Goal: Check status: Check status

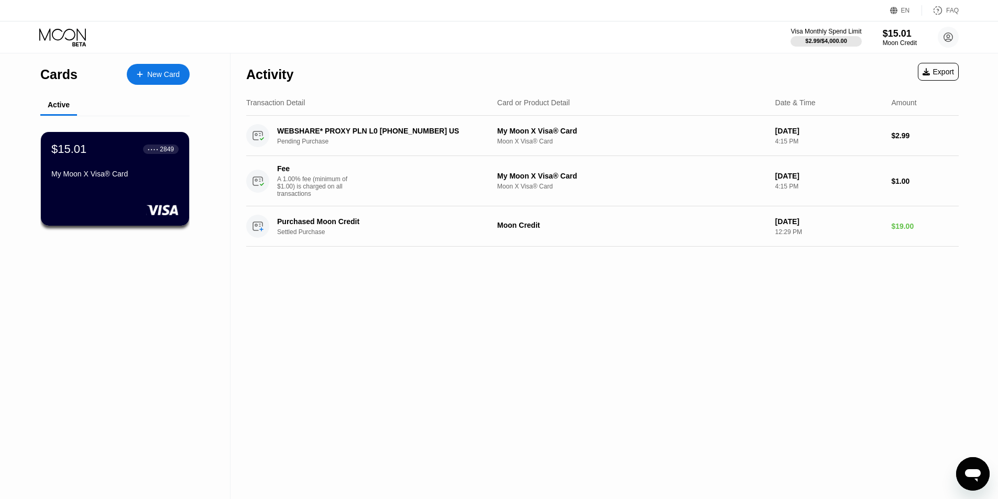
click at [517, 316] on div "Activity Export Transaction Detail Card or Product Detail Date & Time Amount WE…" at bounding box center [602, 276] width 744 height 446
click at [120, 195] on div "$15.01 ● ● ● ● 2849 My Moon X Visa® Card" at bounding box center [115, 178] width 150 height 95
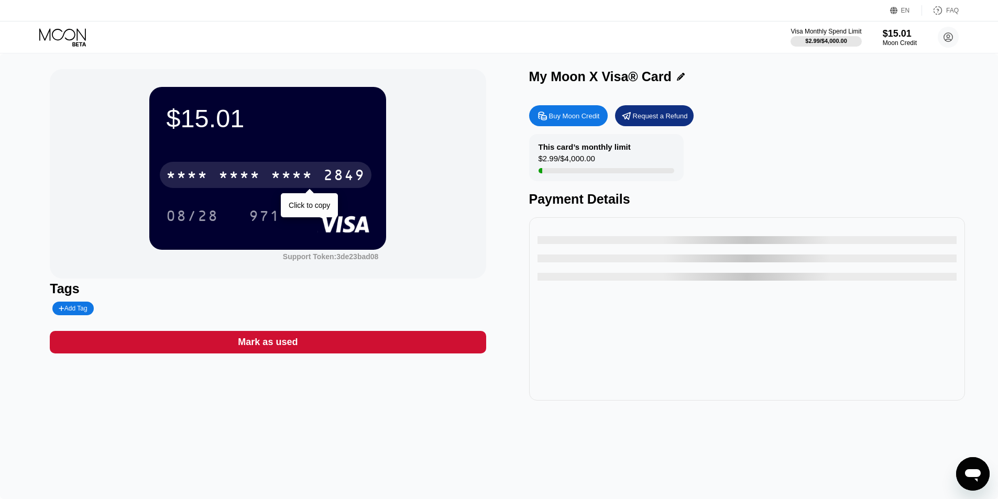
click at [232, 172] on div "* * * *" at bounding box center [239, 176] width 42 height 17
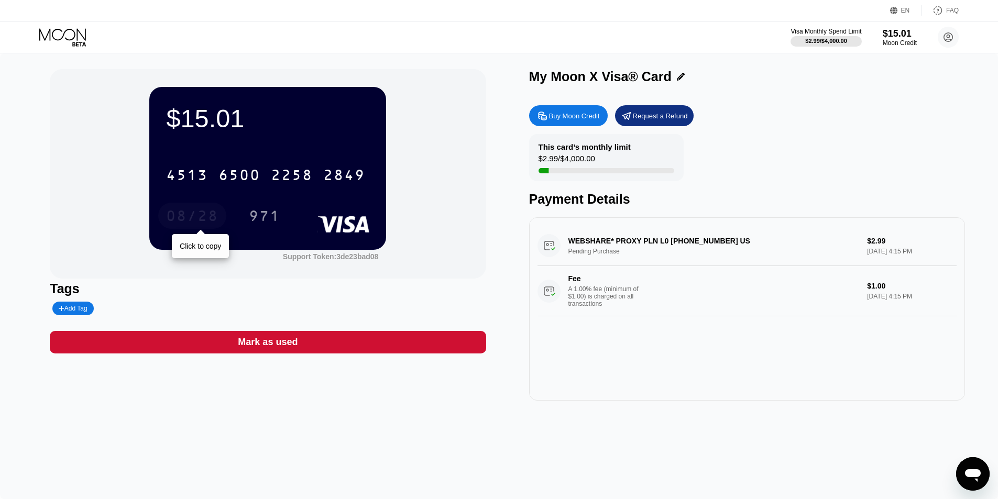
click at [205, 215] on div "08/28" at bounding box center [192, 217] width 52 height 17
click at [272, 215] on div "971" at bounding box center [264, 217] width 31 height 17
click at [409, 452] on div "$15.01 4513 6500 2258 2849 08/28 971 Support Token: 3de23bad08 Tags Add Tag Mar…" at bounding box center [499, 276] width 998 height 446
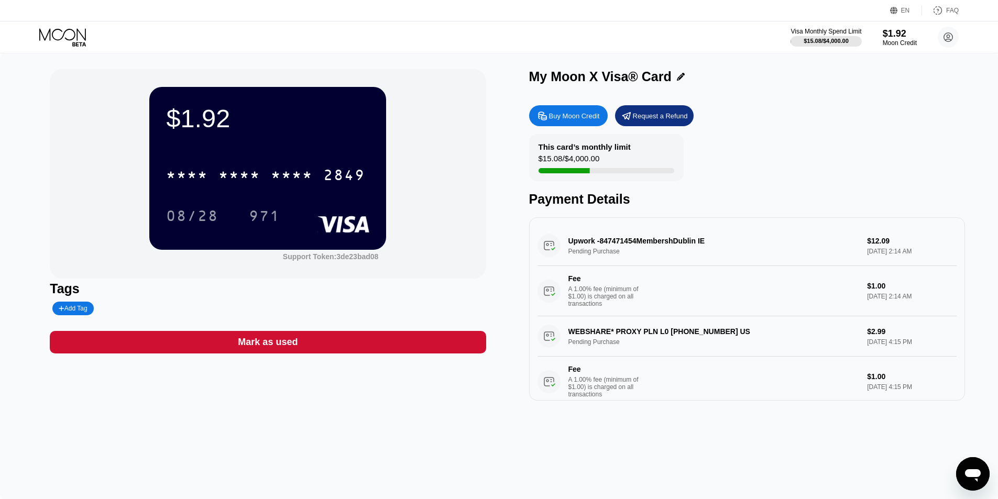
click at [505, 441] on div "$1.92 * * * * * * * * * * * * 2849 08/28 971 Support Token: 3de23bad08 Tags Add…" at bounding box center [499, 276] width 998 height 446
